Goal: Navigation & Orientation: Understand site structure

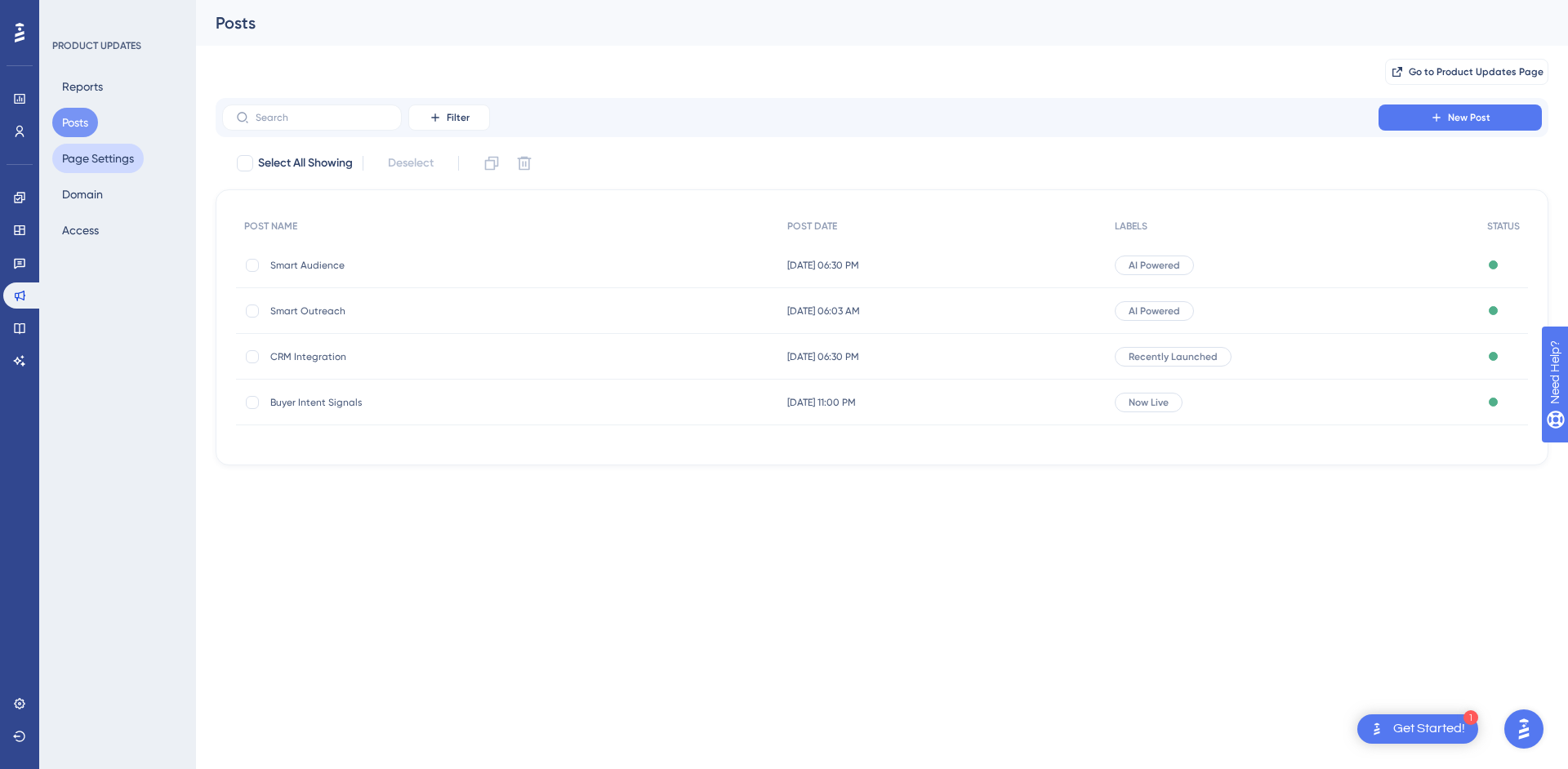
click at [103, 149] on button "Page Settings" at bounding box center [98, 158] width 92 height 30
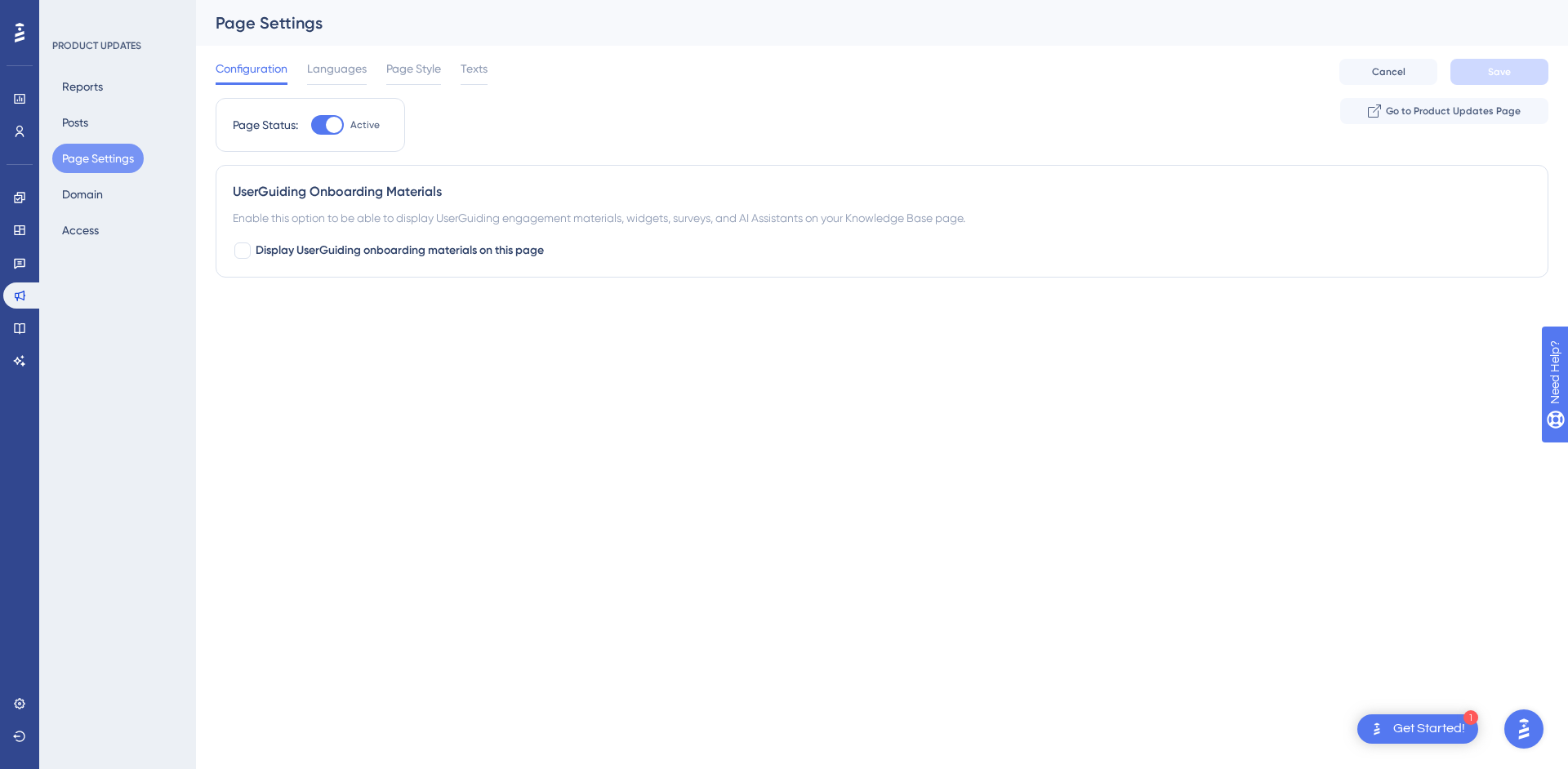
click at [92, 178] on div "Reports Posts Page Settings Domain Access" at bounding box center [119, 159] width 132 height 173
click at [68, 203] on button "Domain" at bounding box center [82, 194] width 60 height 30
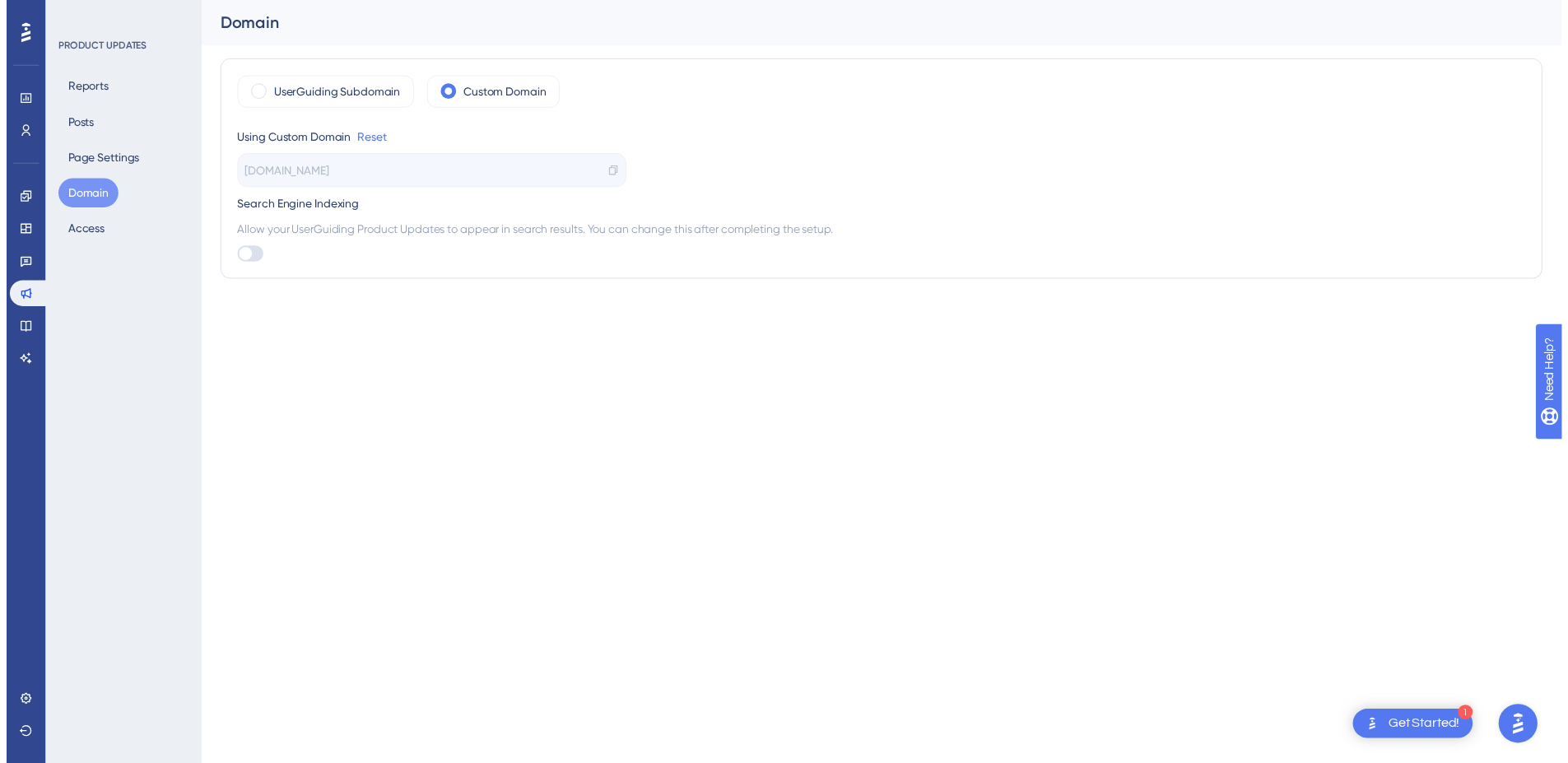
scroll to position [3605, 0]
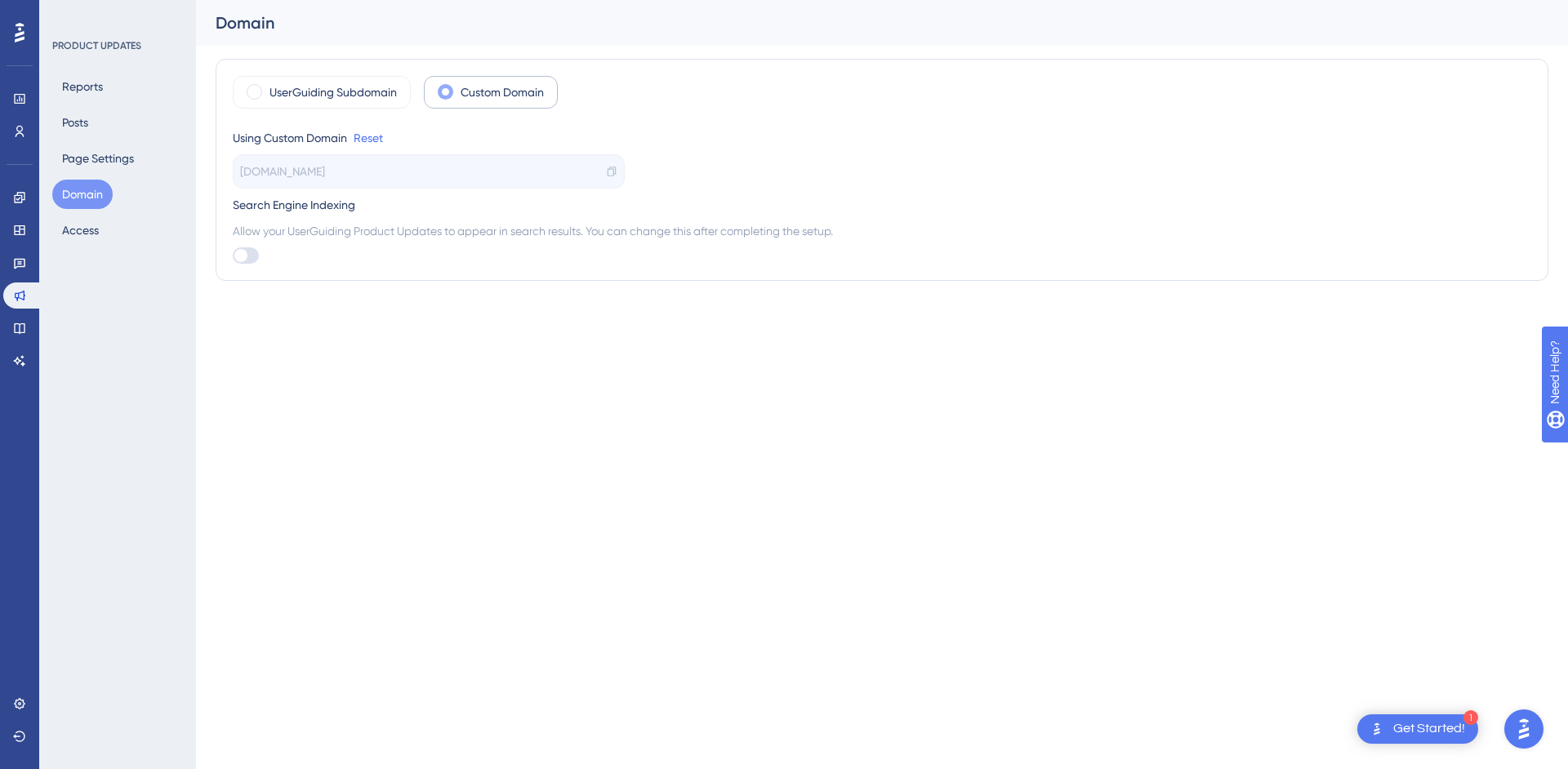
click at [493, 87] on label "Custom Domain" at bounding box center [503, 92] width 83 height 20
click at [73, 122] on button "Posts" at bounding box center [76, 122] width 46 height 30
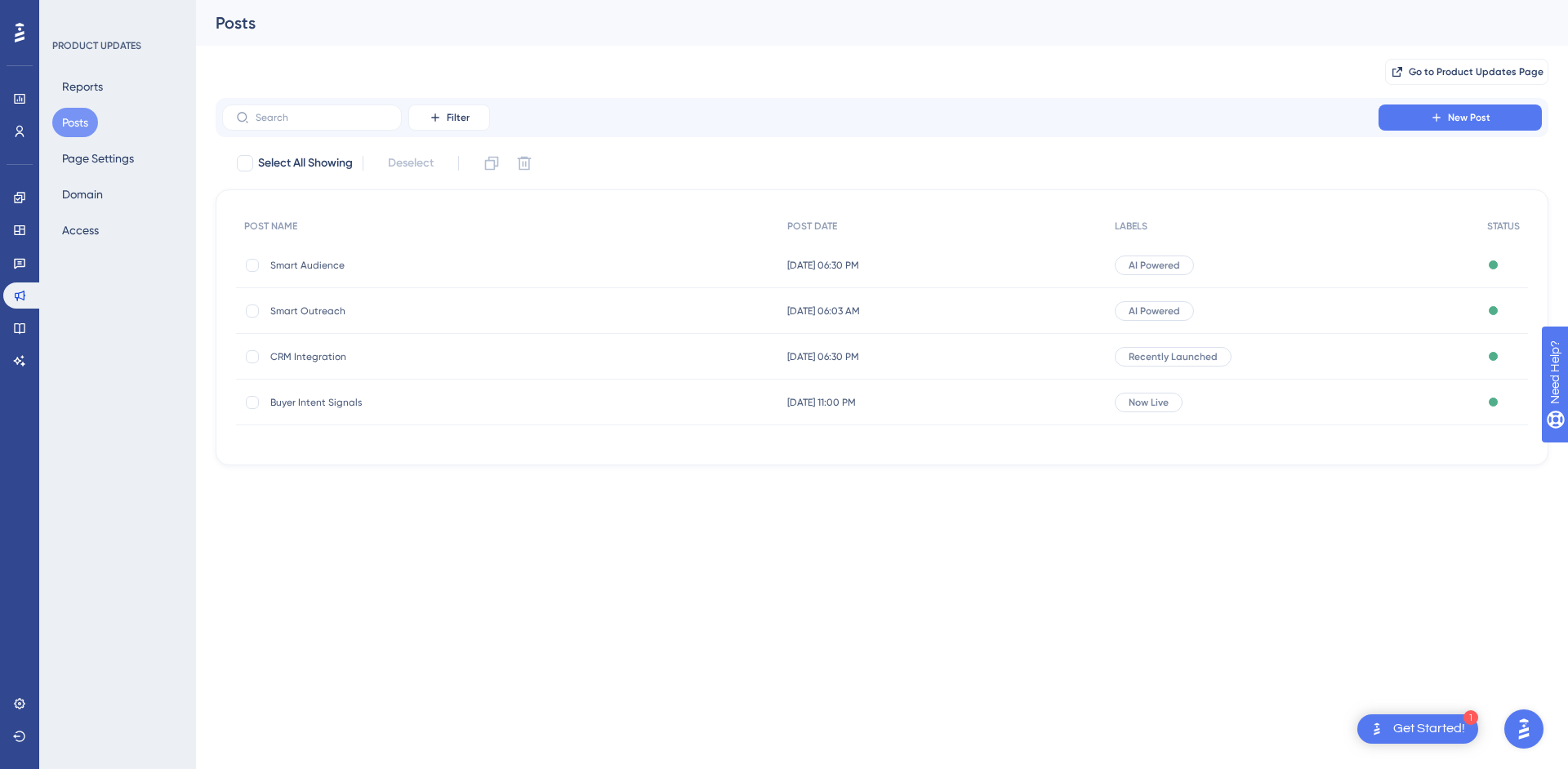
click at [334, 407] on span "Buyer Intent Signals" at bounding box center [401, 402] width 261 height 13
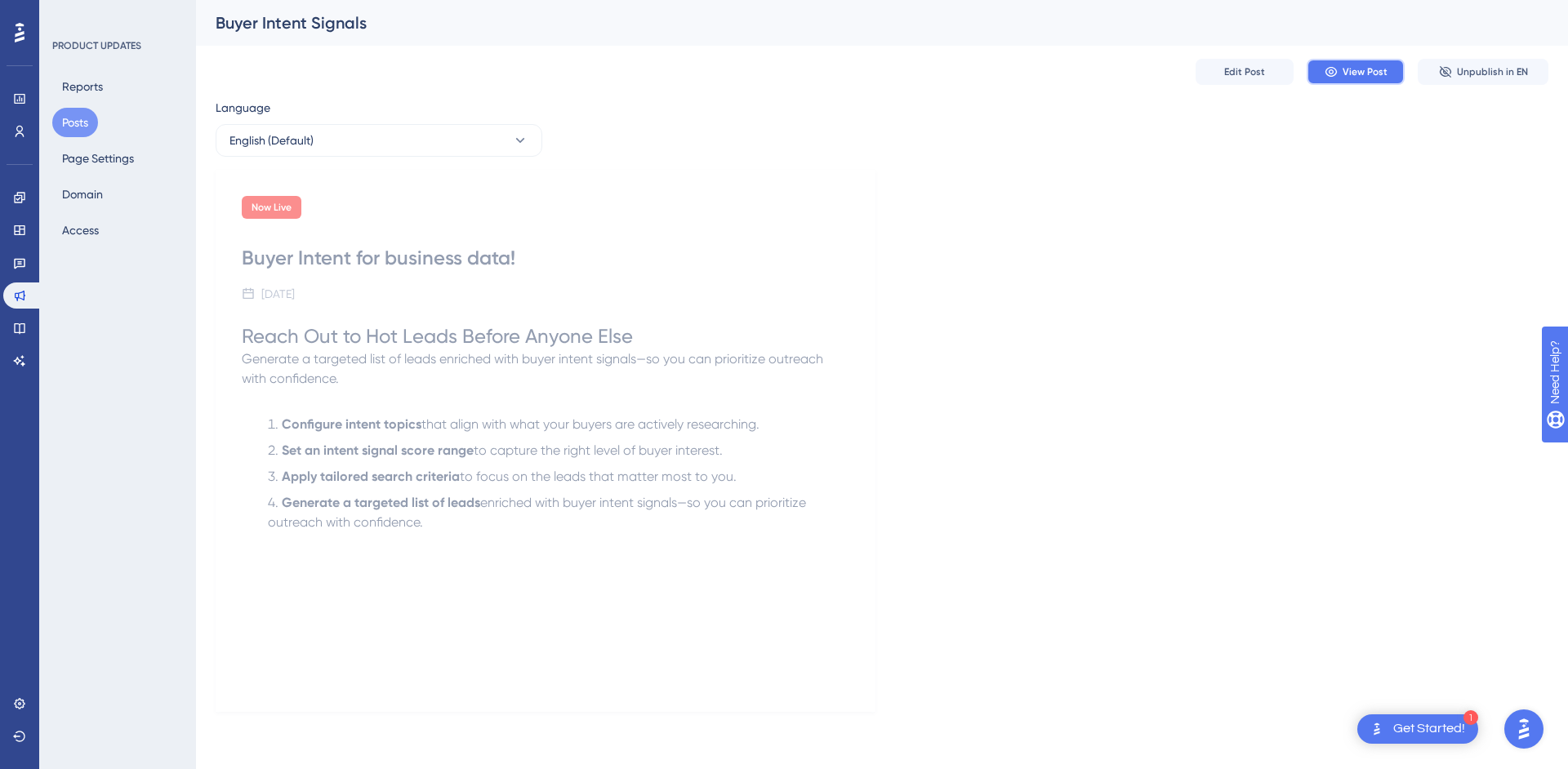
click at [1355, 70] on span "View Post" at bounding box center [1365, 71] width 45 height 13
click at [100, 184] on button "Domain" at bounding box center [82, 194] width 60 height 30
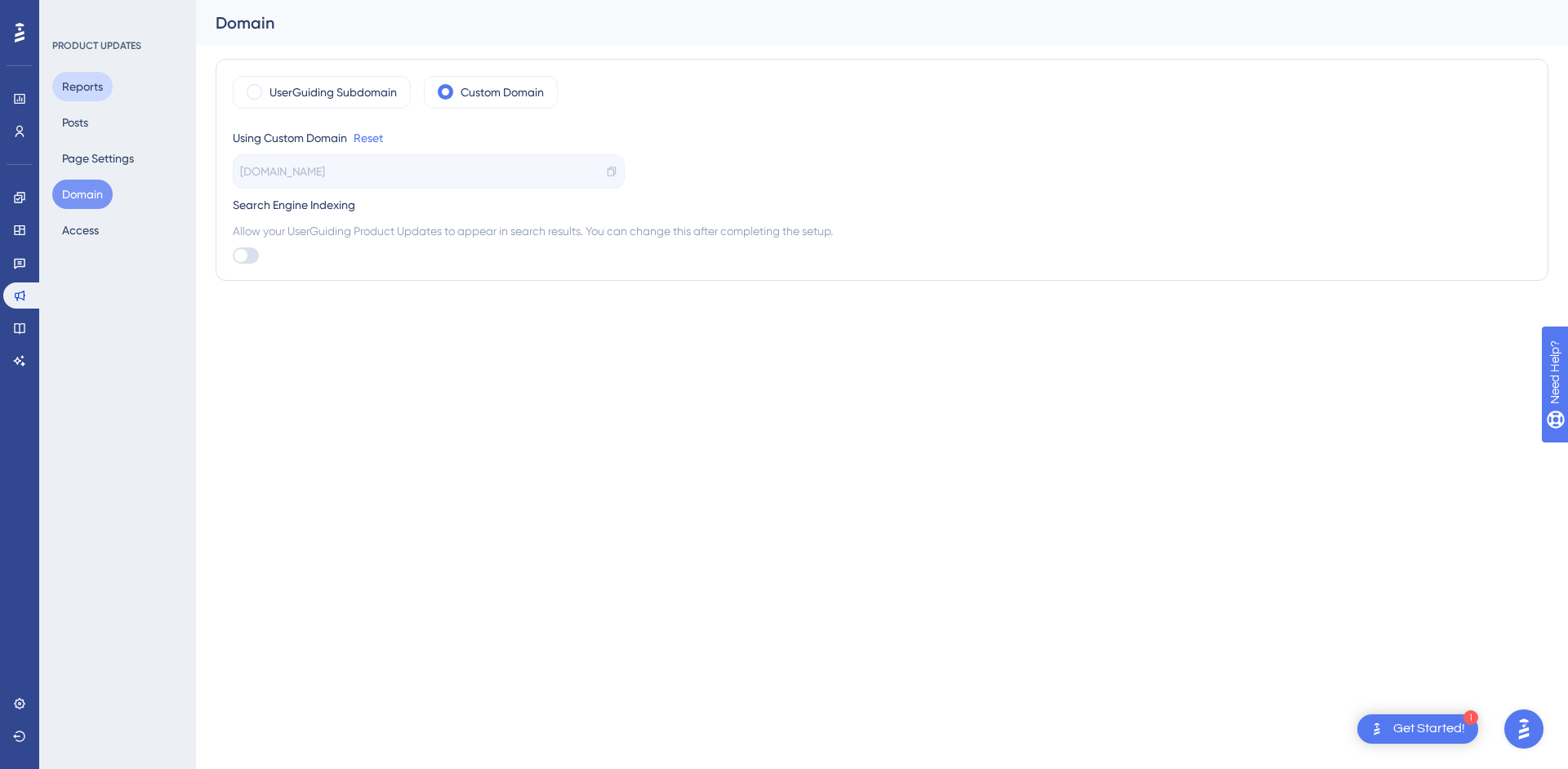
click at [108, 93] on button "Reports" at bounding box center [82, 87] width 60 height 30
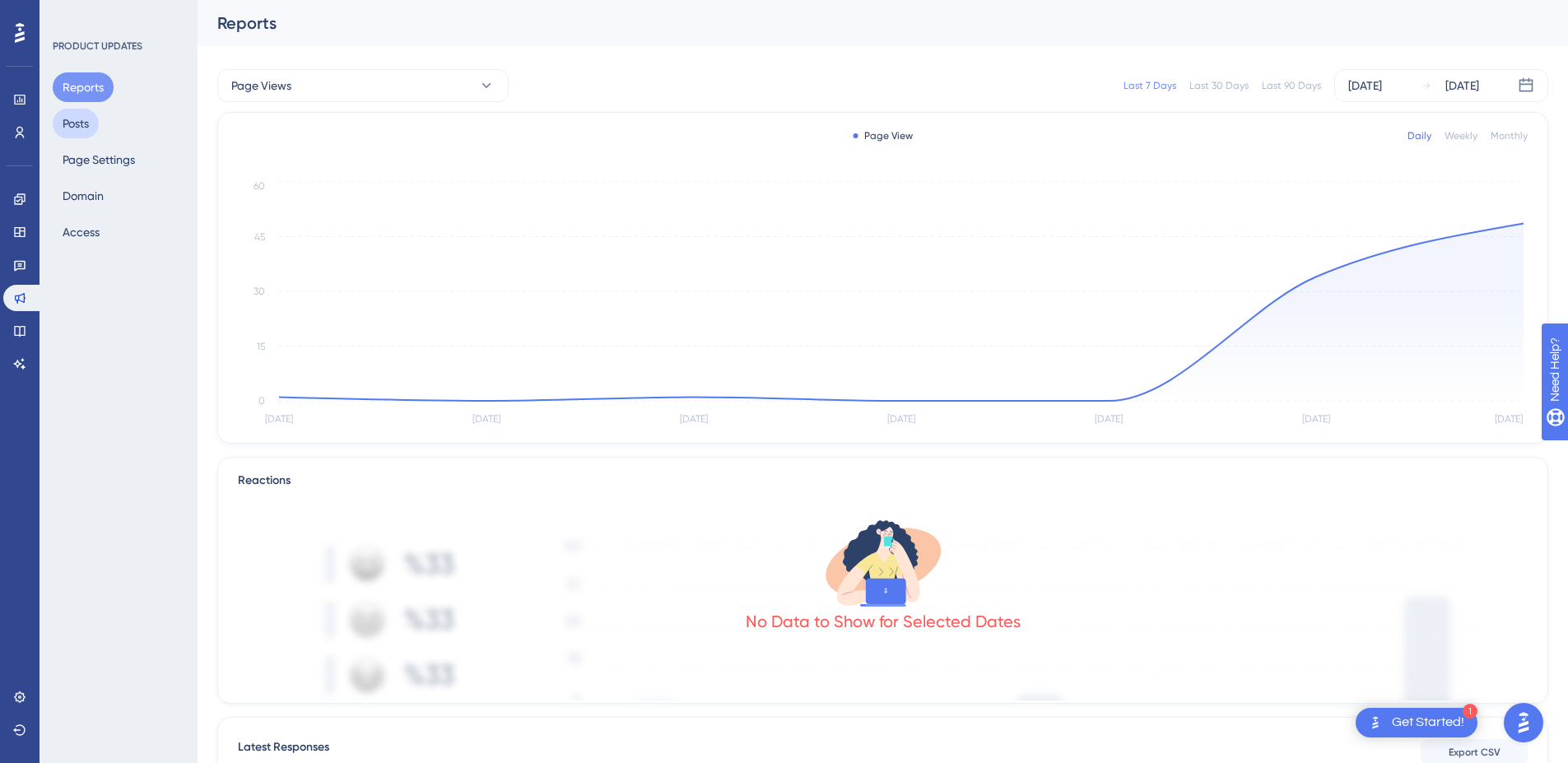
click at [87, 133] on button "Posts" at bounding box center [76, 123] width 46 height 30
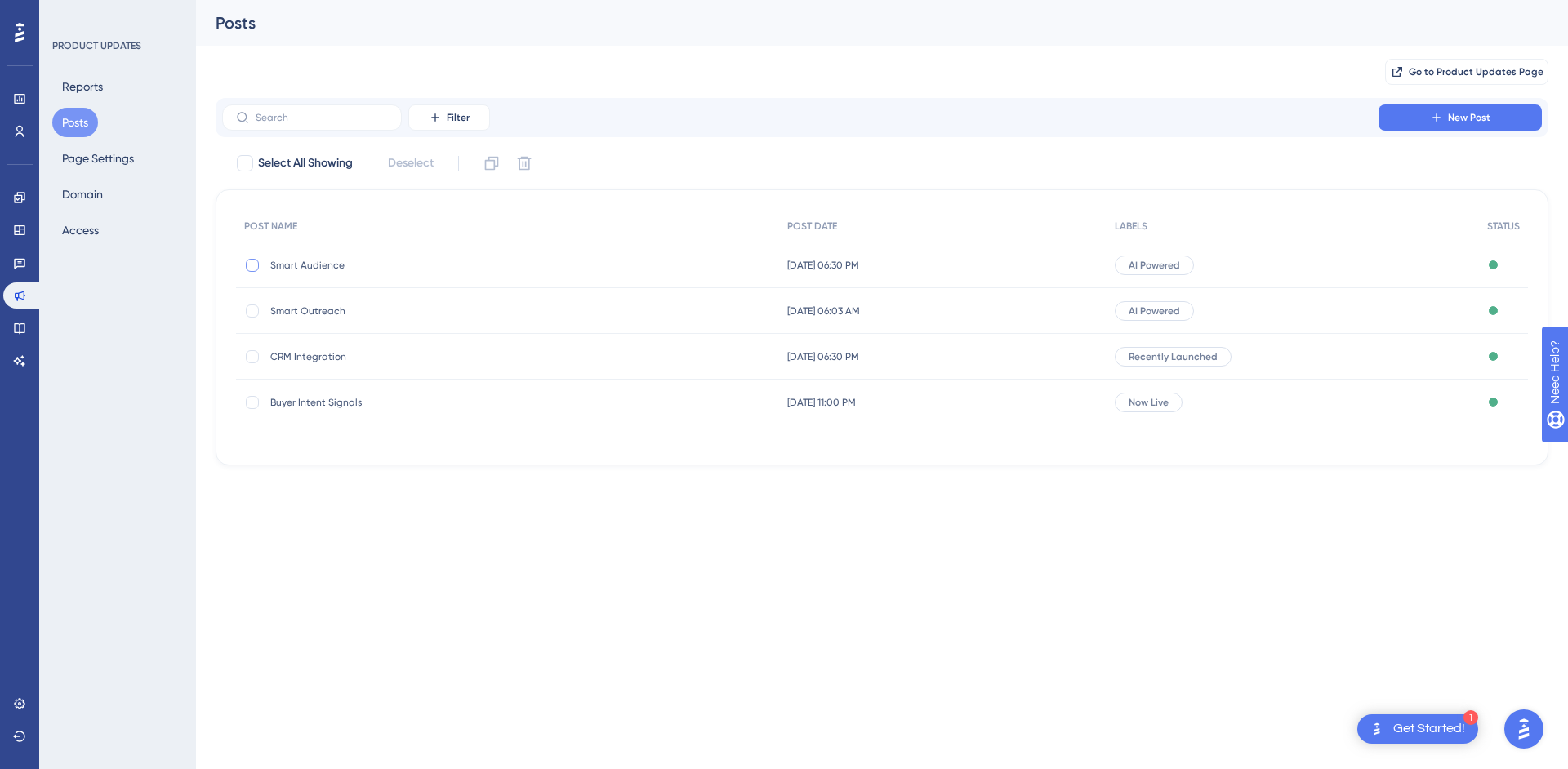
click at [255, 264] on div at bounding box center [252, 265] width 13 height 13
click at [85, 126] on button "Posts" at bounding box center [76, 122] width 46 height 30
click at [254, 267] on icon at bounding box center [252, 265] width 7 height 13
checkbox input "false"
click at [90, 152] on button "Page Settings" at bounding box center [98, 158] width 92 height 30
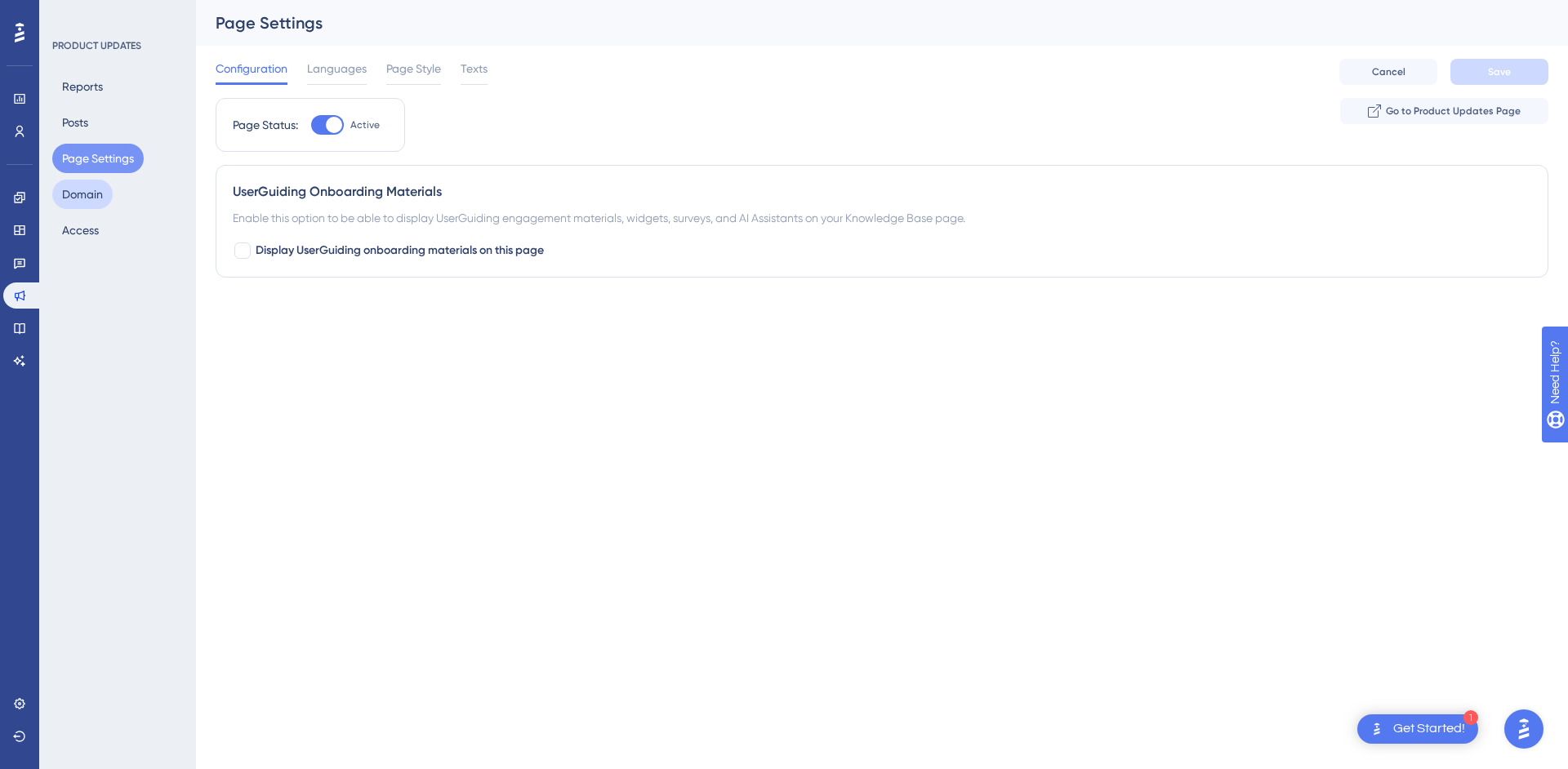
click at [83, 193] on button "Domain" at bounding box center [82, 194] width 60 height 30
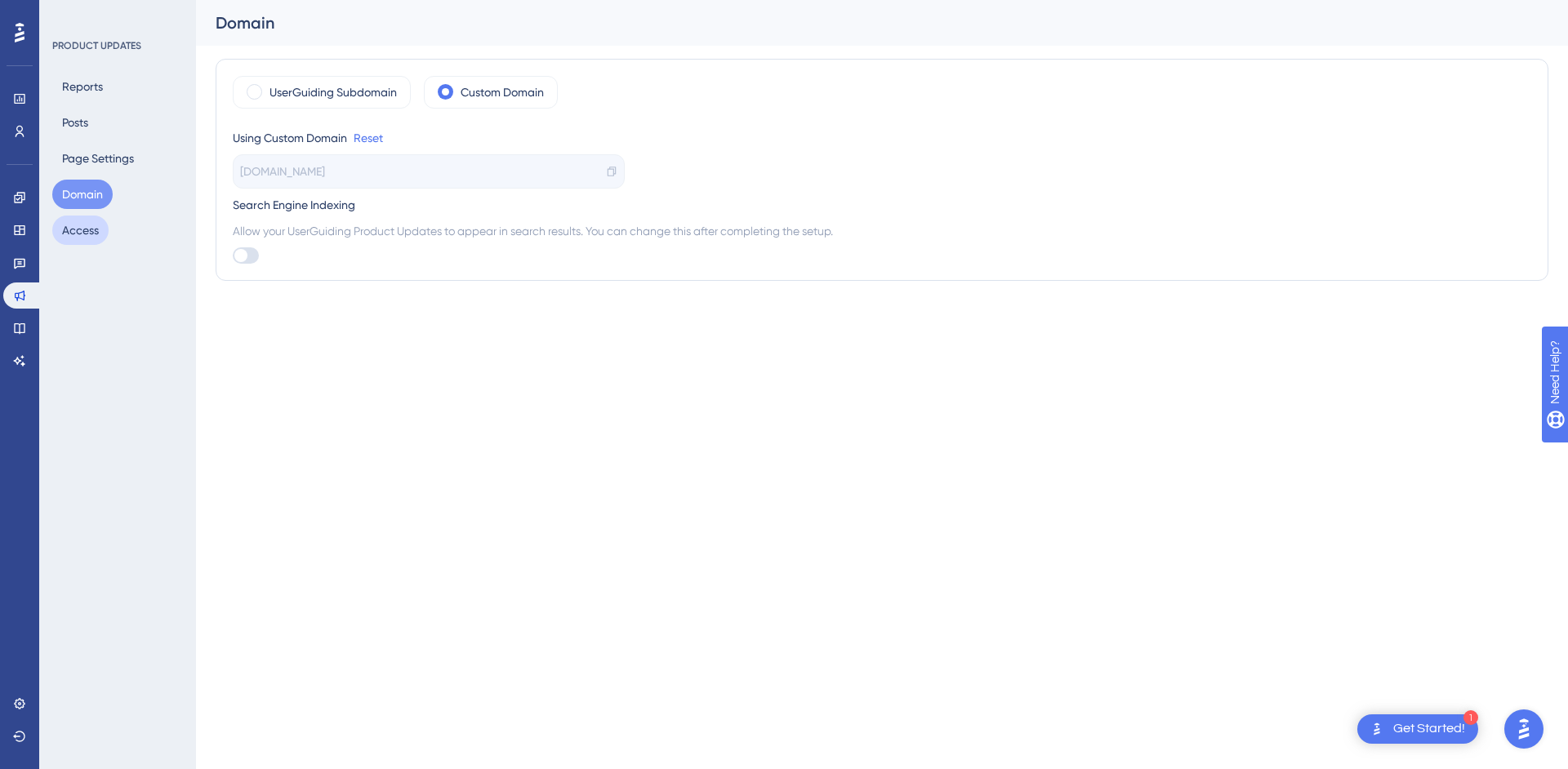
click at [85, 223] on button "Access" at bounding box center [81, 230] width 56 height 30
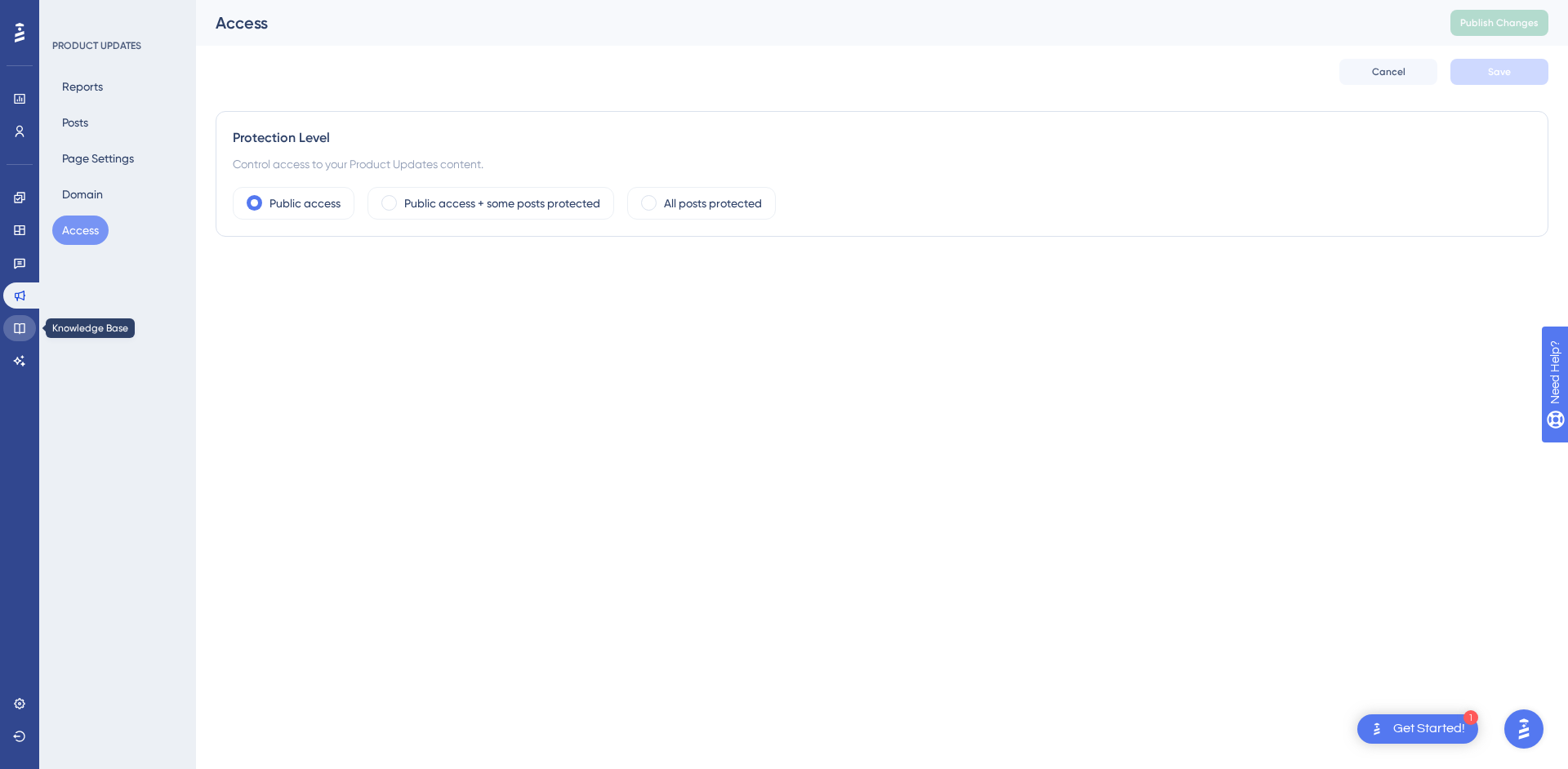
click at [18, 326] on icon at bounding box center [19, 328] width 13 height 13
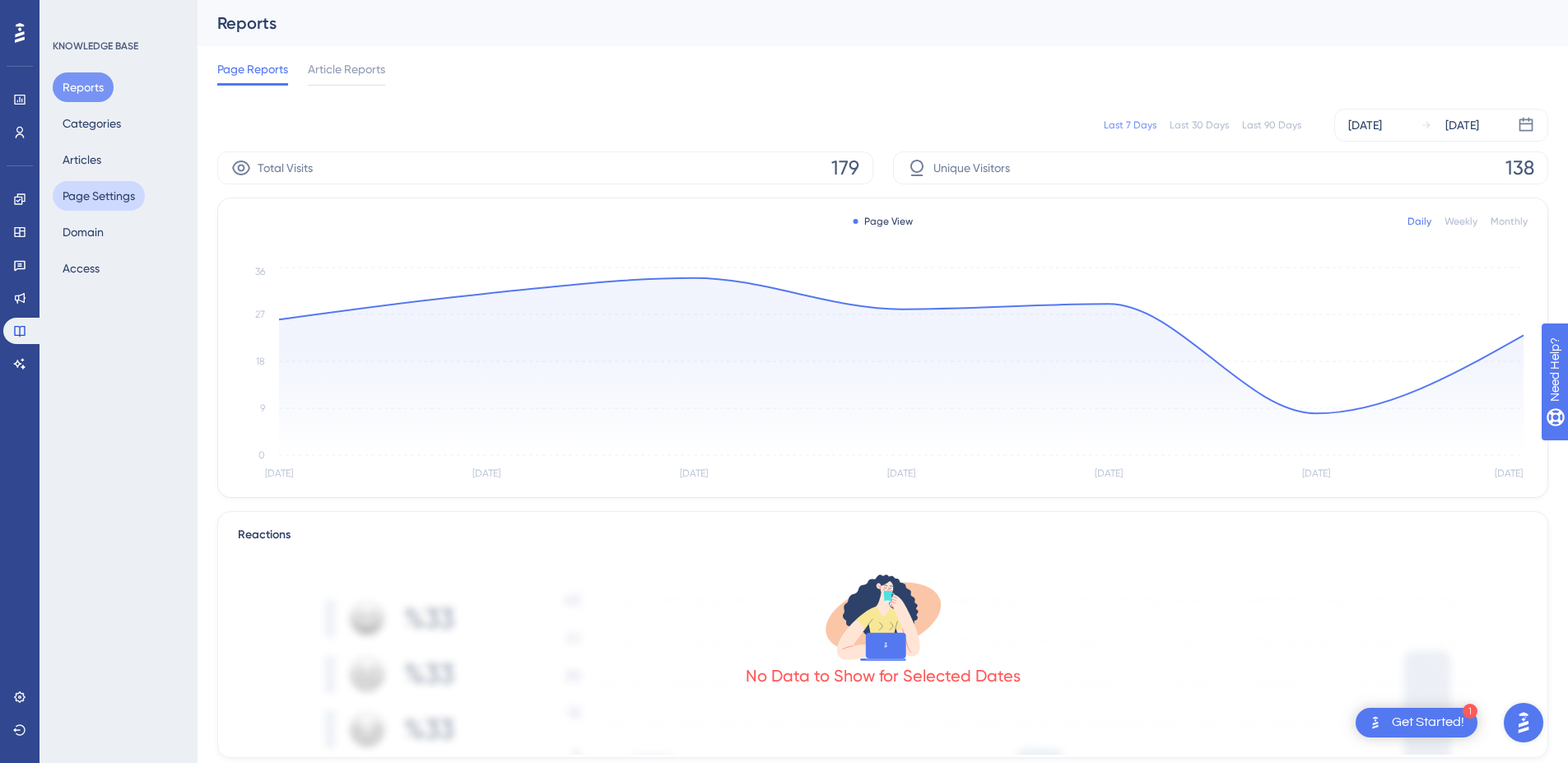
click at [86, 196] on button "Page Settings" at bounding box center [99, 196] width 92 height 30
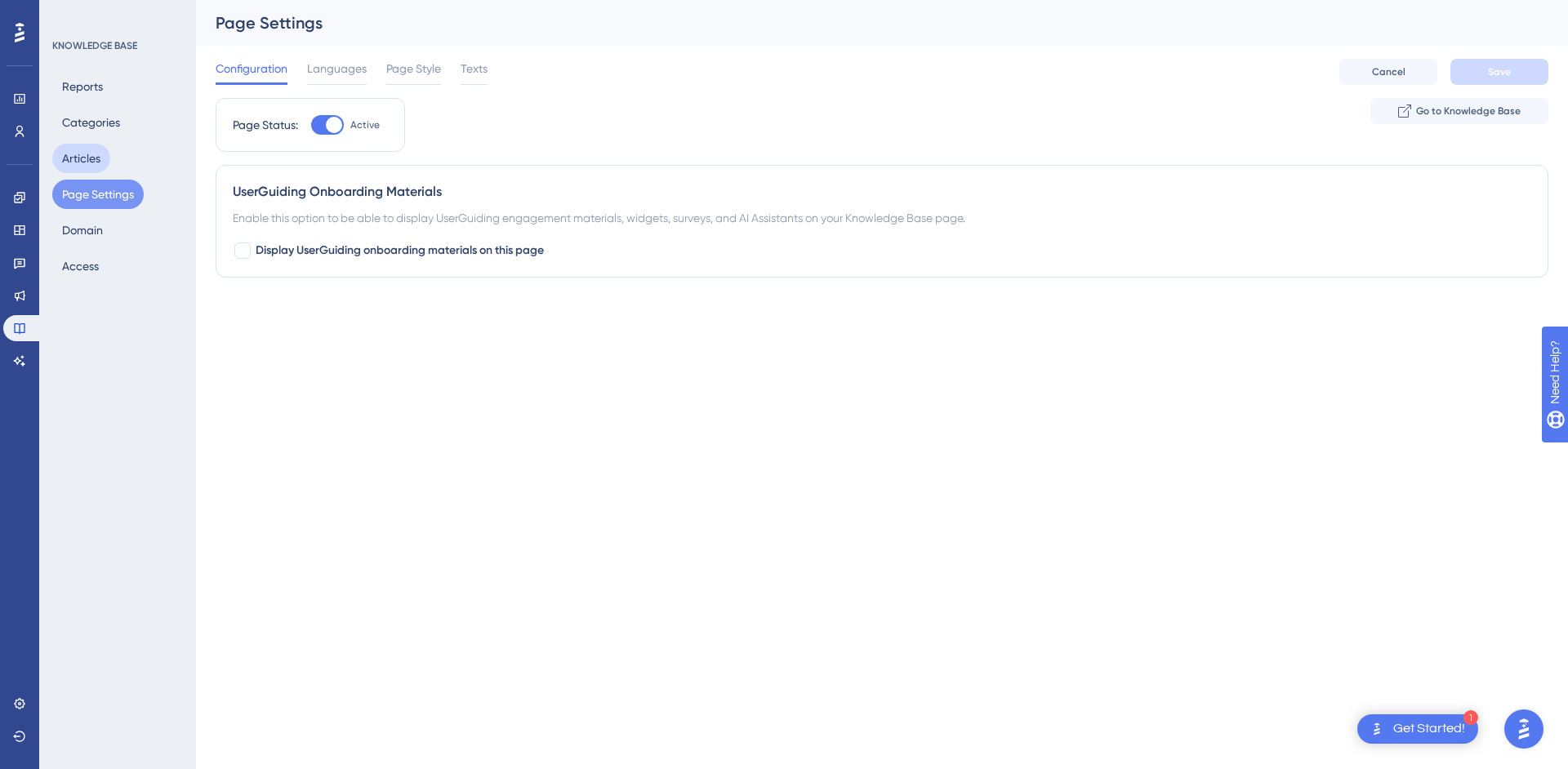
click at [83, 162] on button "Articles" at bounding box center [81, 158] width 58 height 30
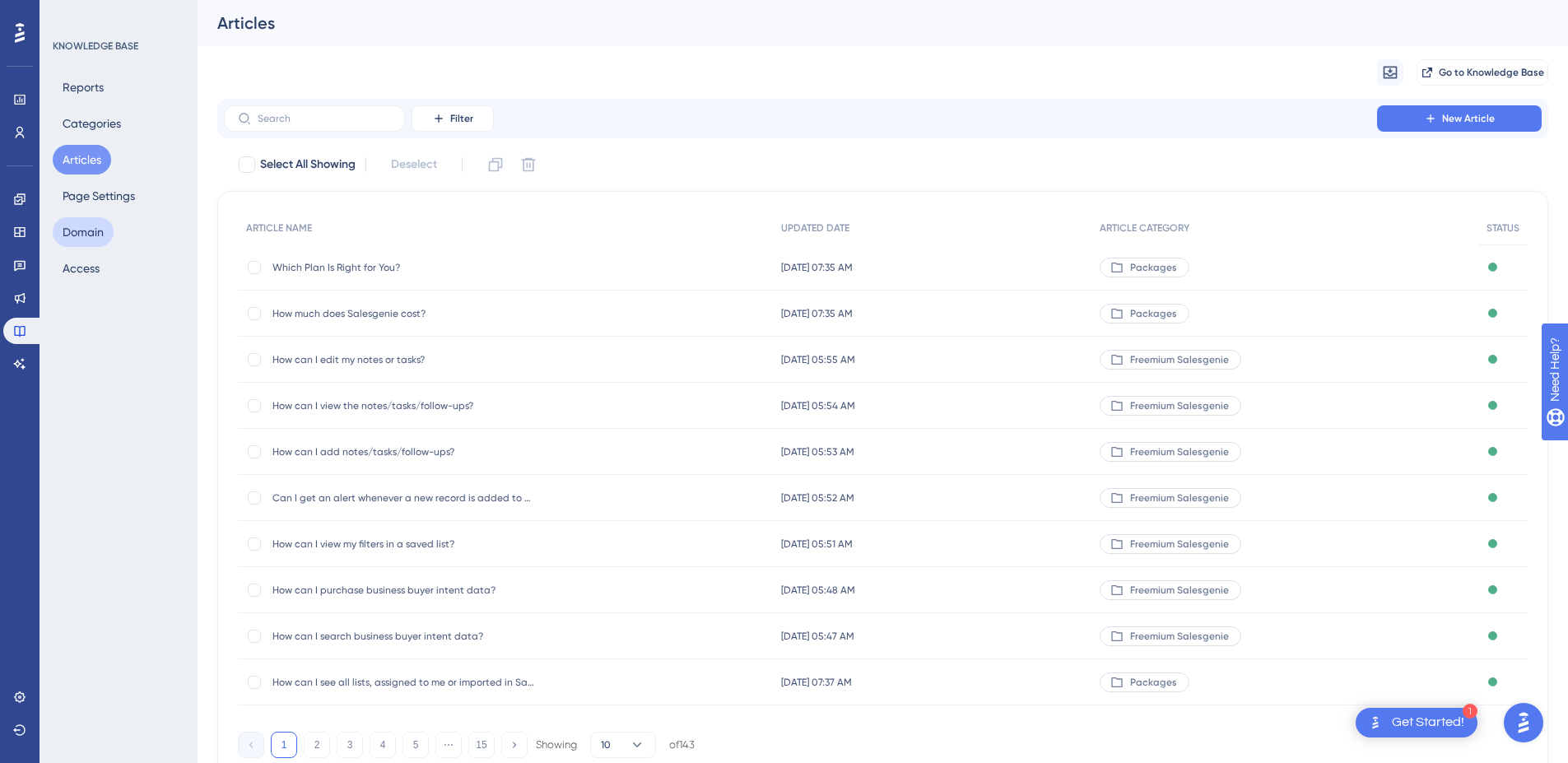
click at [108, 243] on button "Domain" at bounding box center [83, 232] width 61 height 30
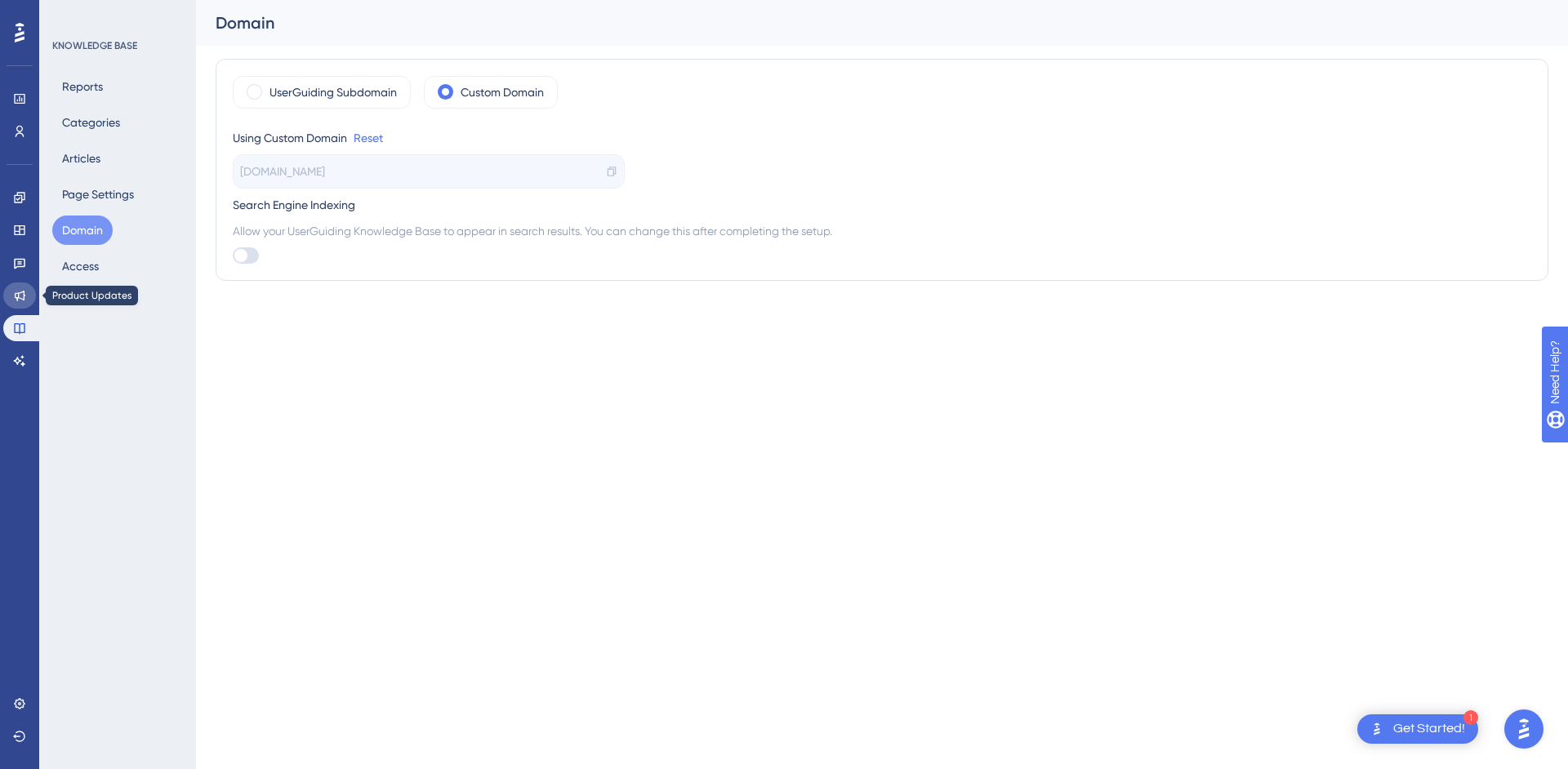
click at [21, 286] on link at bounding box center [20, 295] width 32 height 26
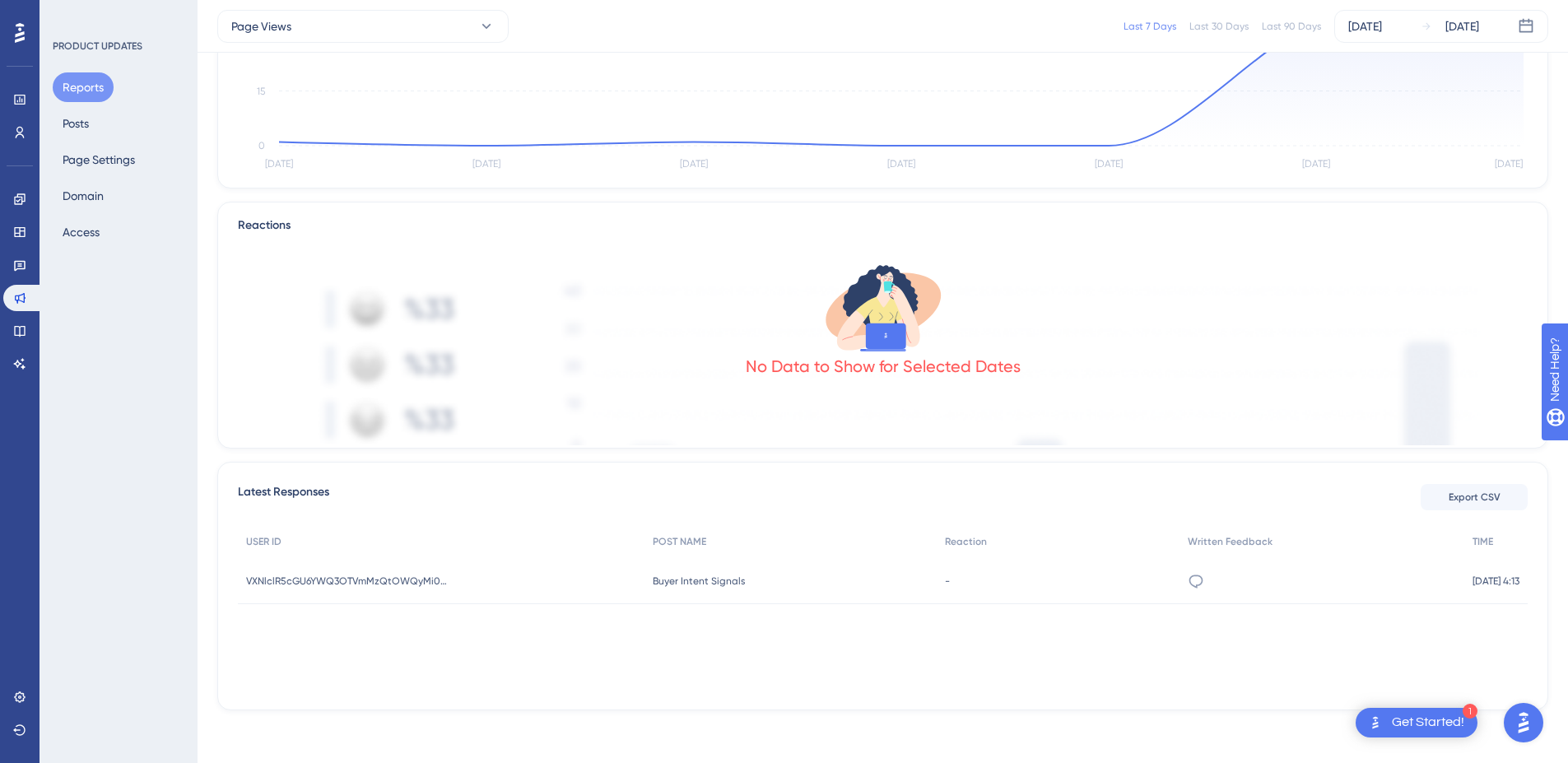
scroll to position [244, 0]
click at [1401, 725] on div "Get Started!" at bounding box center [1428, 722] width 73 height 18
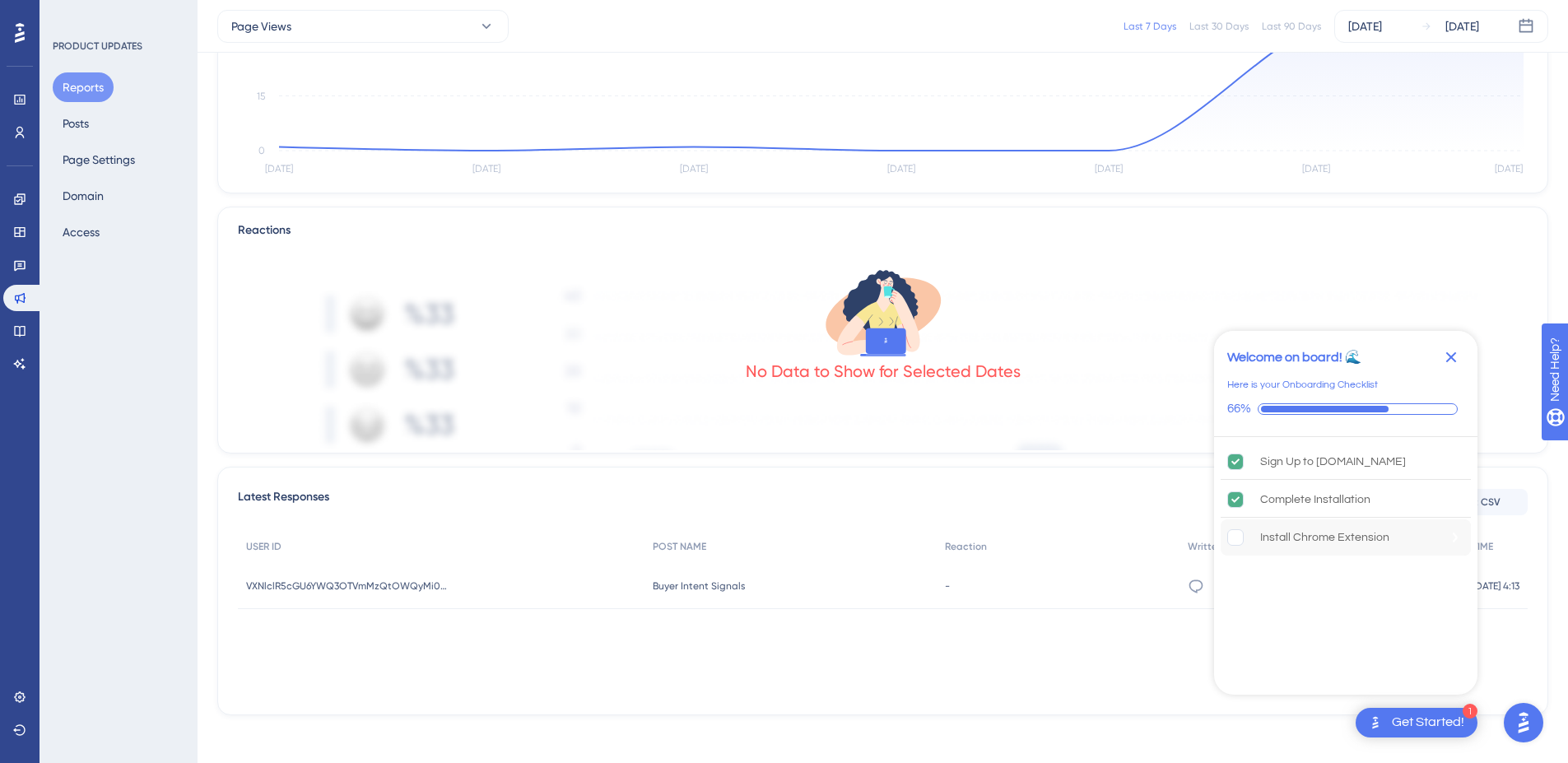
click at [1231, 535] on rect "Install Chrome Extension is incomplete." at bounding box center [1235, 538] width 15 height 15
